Goal: Task Accomplishment & Management: Use online tool/utility

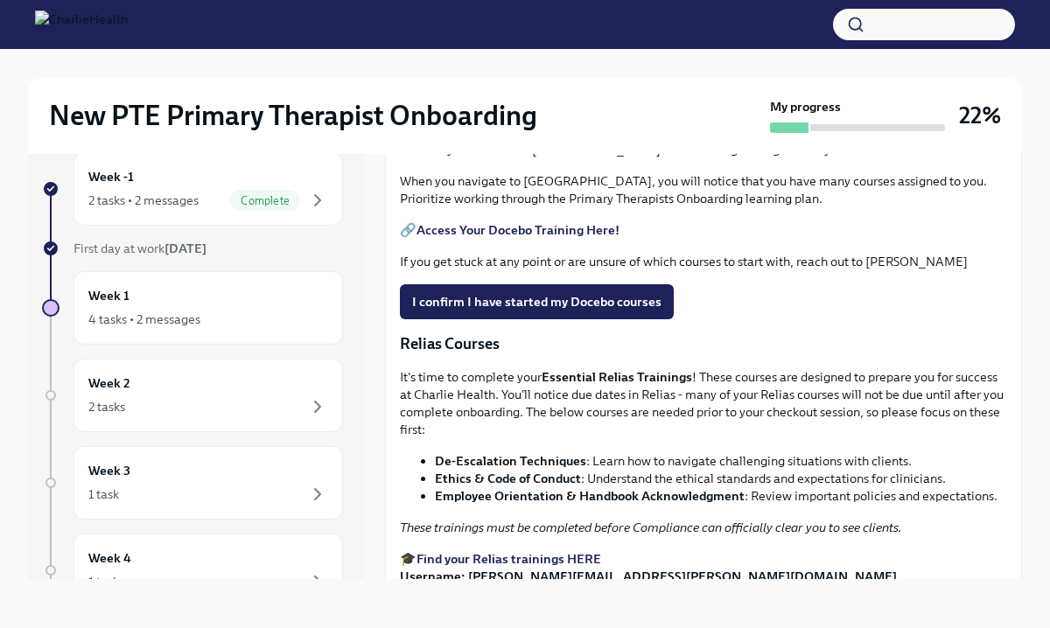
scroll to position [743, 0]
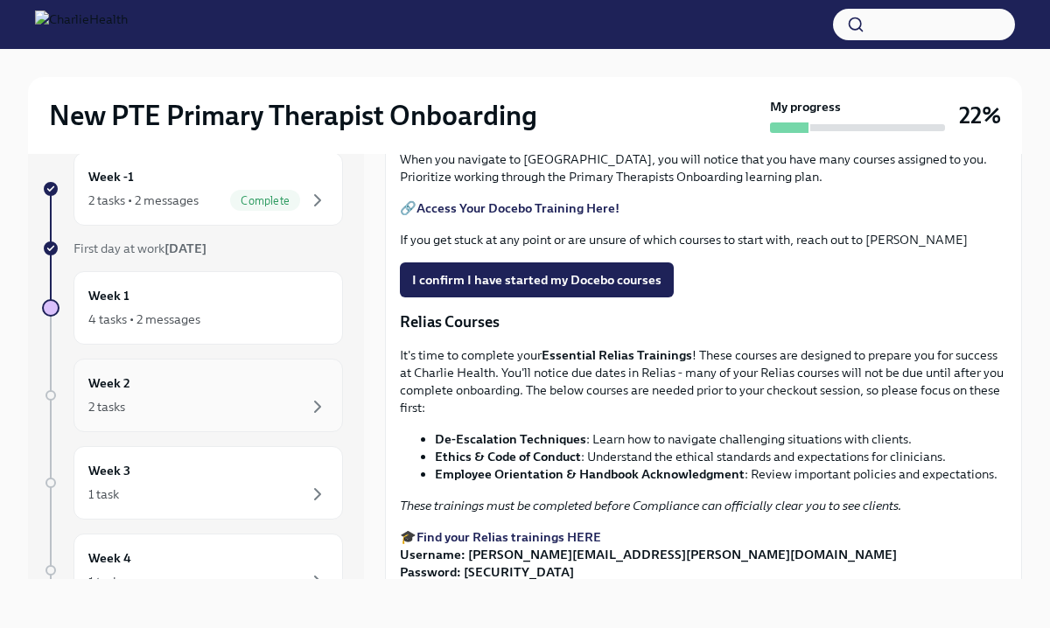
click at [249, 391] on div "Week 2 2 tasks" at bounding box center [208, 396] width 240 height 44
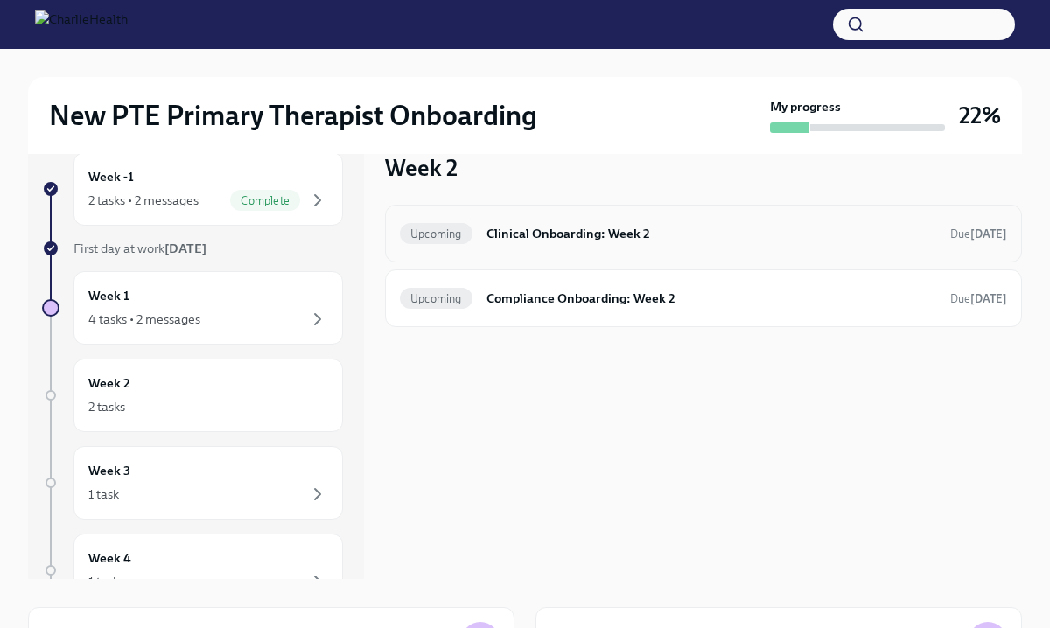
click at [565, 234] on h6 "Clinical Onboarding: Week 2" at bounding box center [712, 233] width 450 height 19
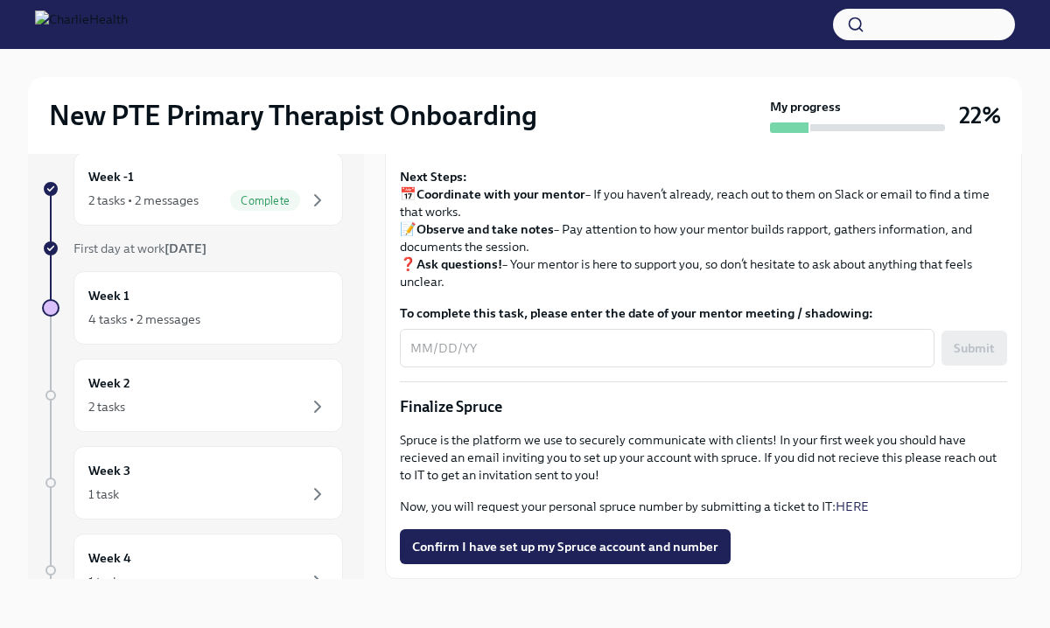
scroll to position [1903, 0]
click at [865, 503] on link "HERE" at bounding box center [852, 507] width 33 height 16
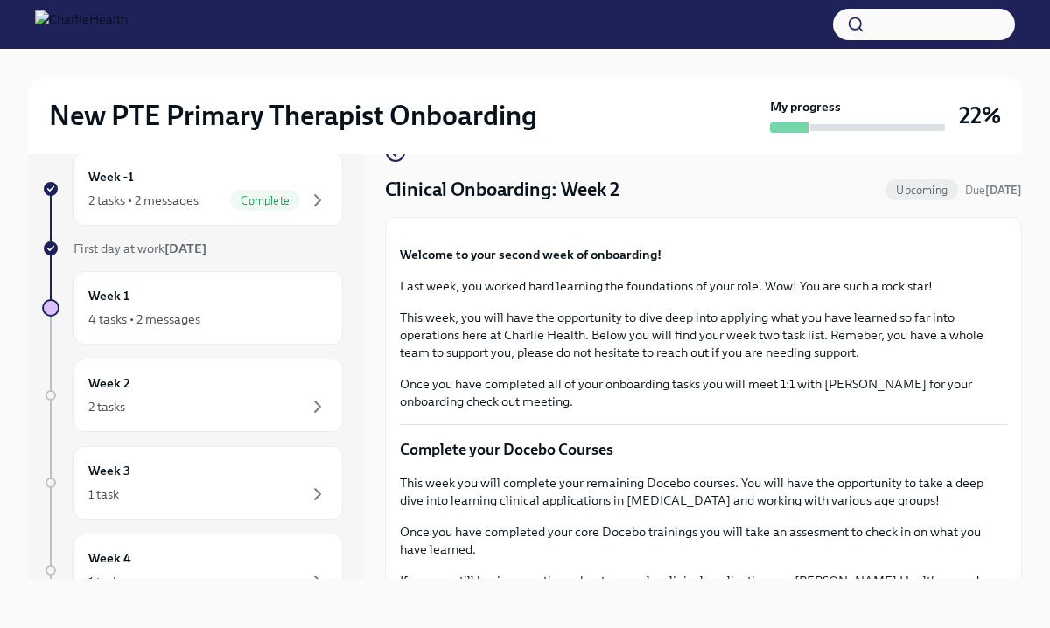
scroll to position [0, 0]
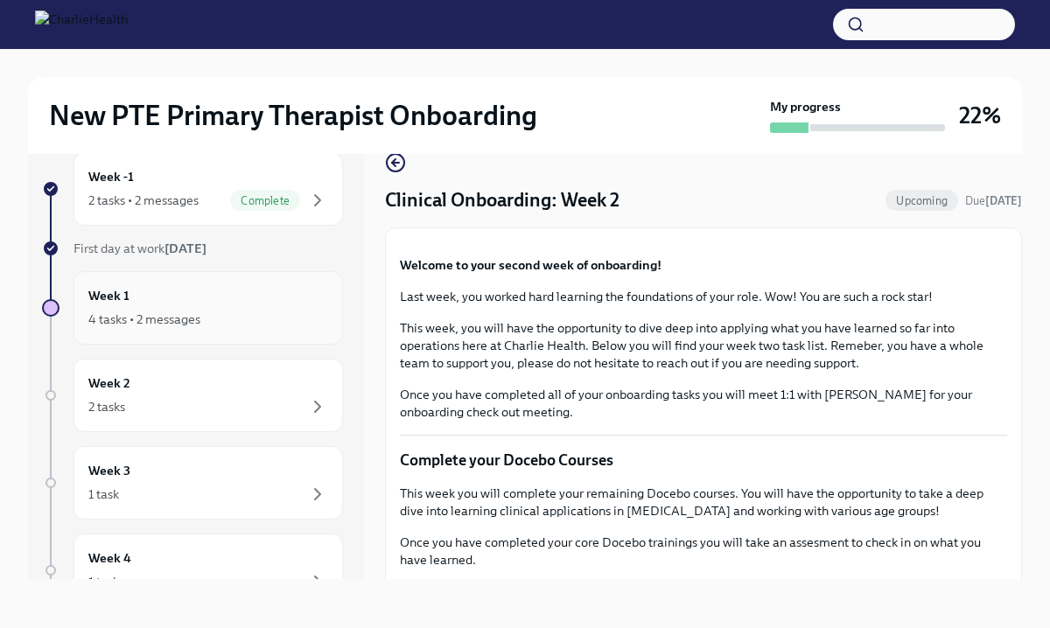
click at [223, 296] on div "Week 1 4 tasks • 2 messages" at bounding box center [208, 308] width 240 height 44
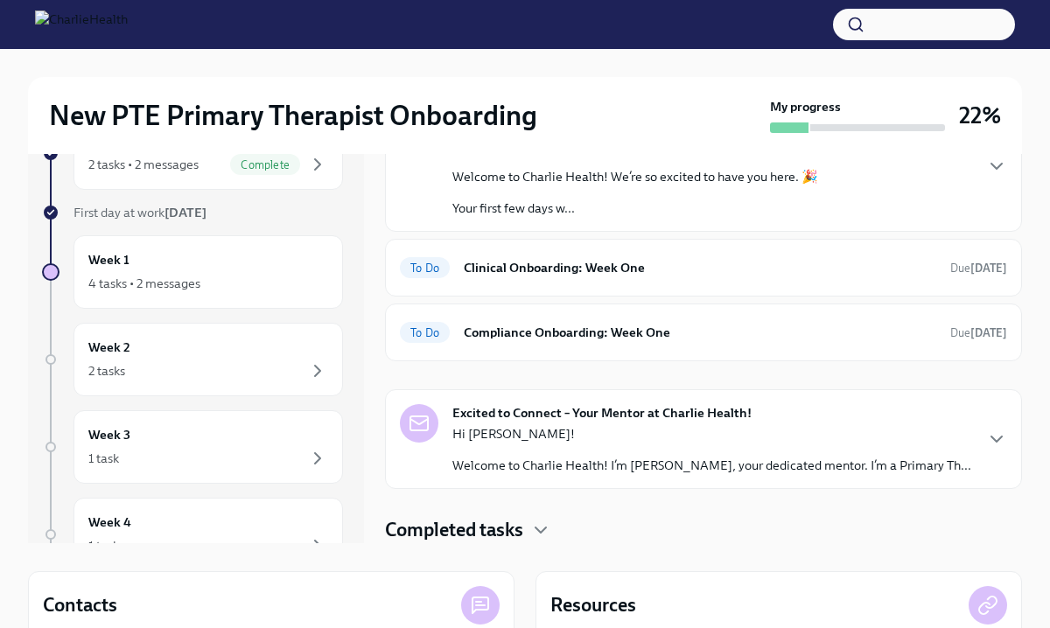
scroll to position [11, 0]
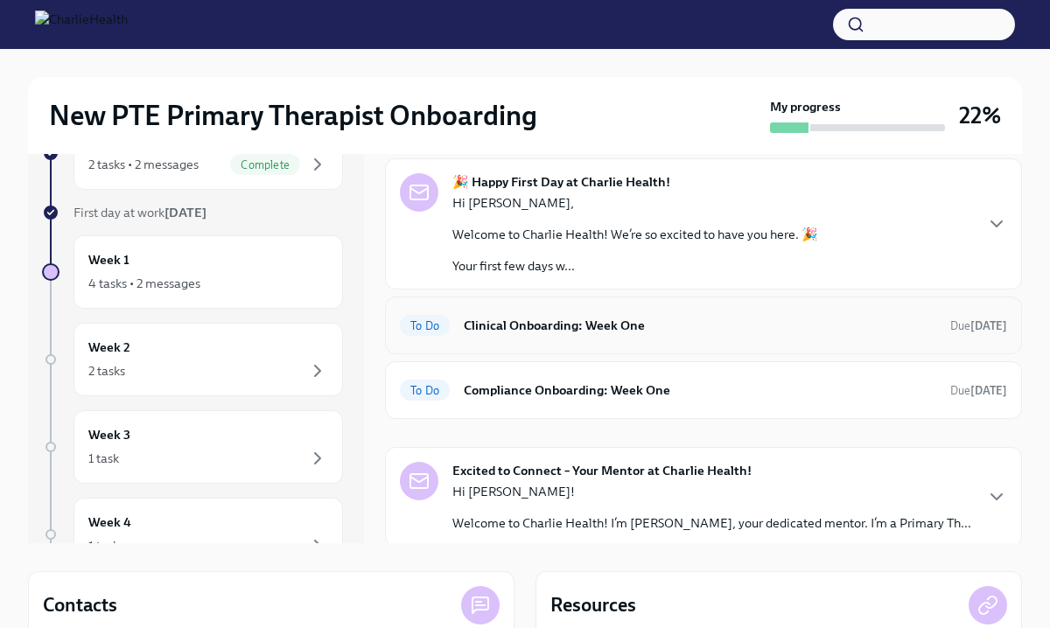
click at [534, 333] on h6 "Clinical Onboarding: Week One" at bounding box center [700, 325] width 473 height 19
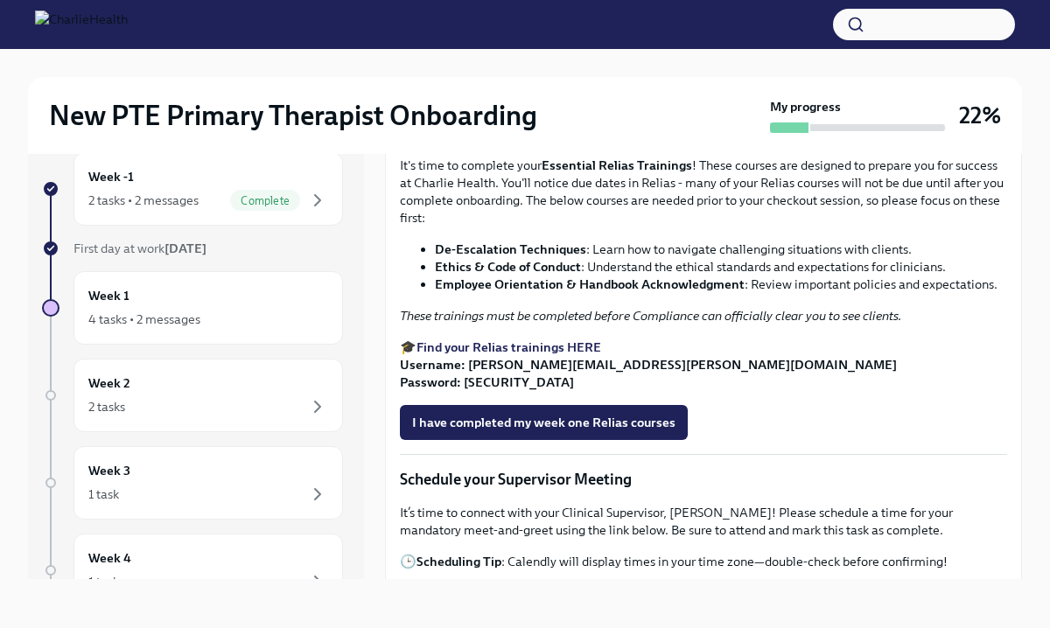
scroll to position [949, 0]
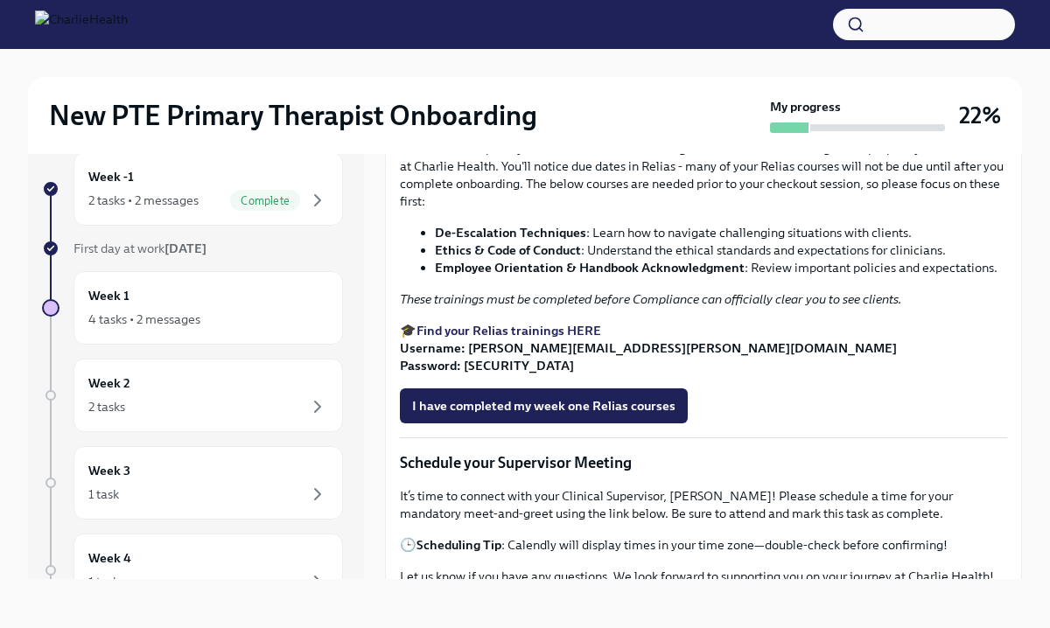
click at [564, 82] on span "I confirm I have started my Docebo courses" at bounding box center [536, 74] width 249 height 18
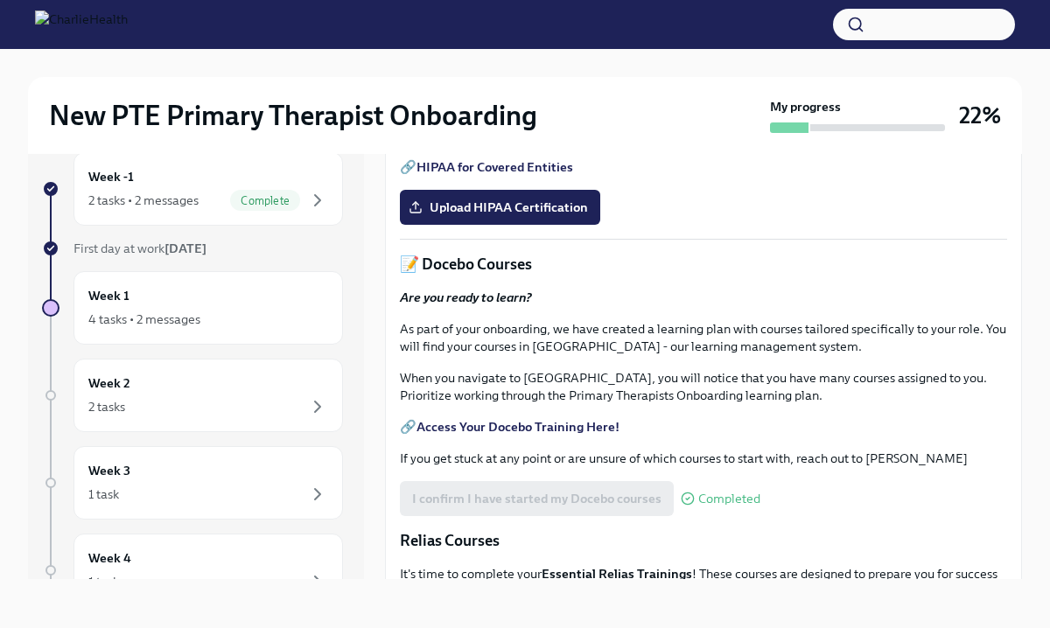
scroll to position [537, 0]
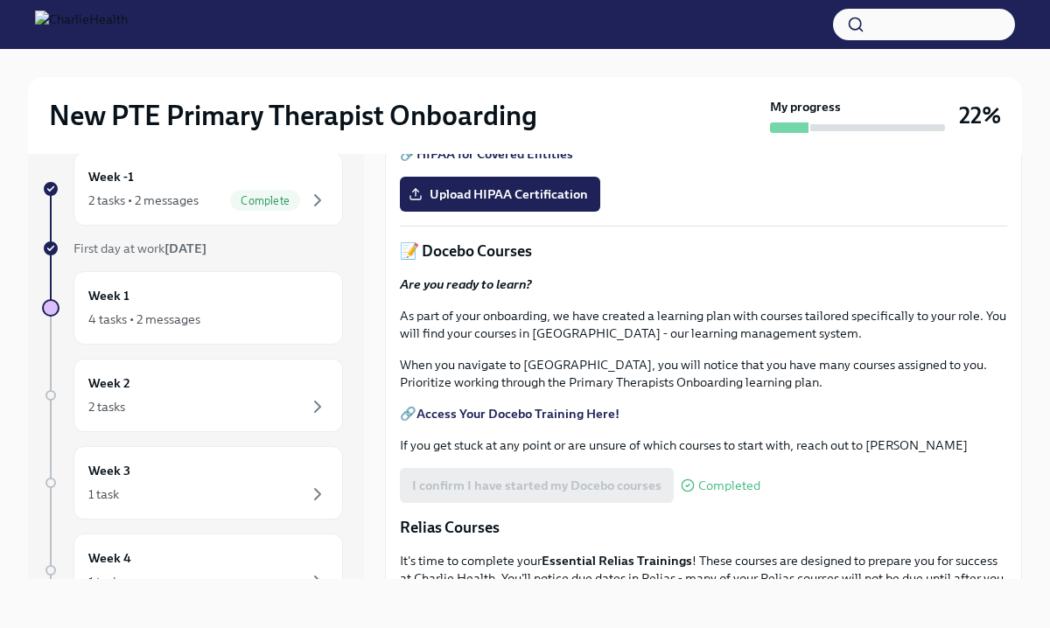
click at [501, 162] on link "HIPAA for Covered Entities" at bounding box center [495, 154] width 157 height 16
